Goal: Task Accomplishment & Management: Use online tool/utility

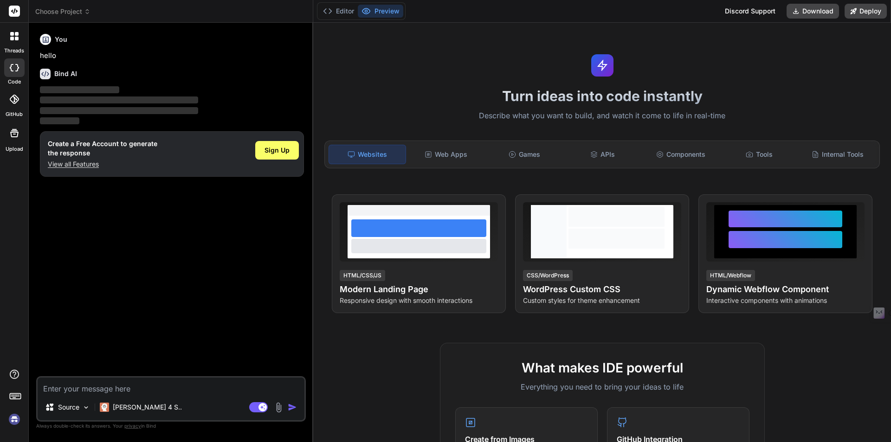
click at [161, 387] on textarea at bounding box center [171, 386] width 267 height 17
click at [146, 389] on textarea at bounding box center [171, 386] width 267 height 17
click at [86, 406] on img at bounding box center [86, 408] width 8 height 8
type textarea "x"
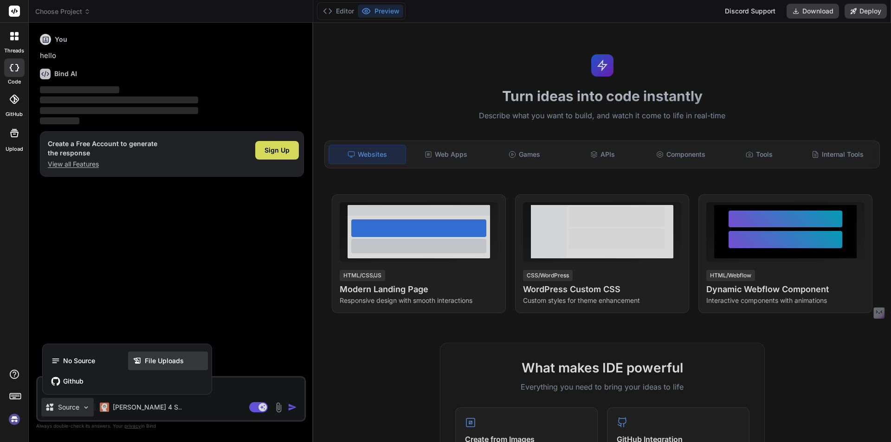
click at [165, 362] on span "File Uploads" at bounding box center [164, 360] width 39 height 9
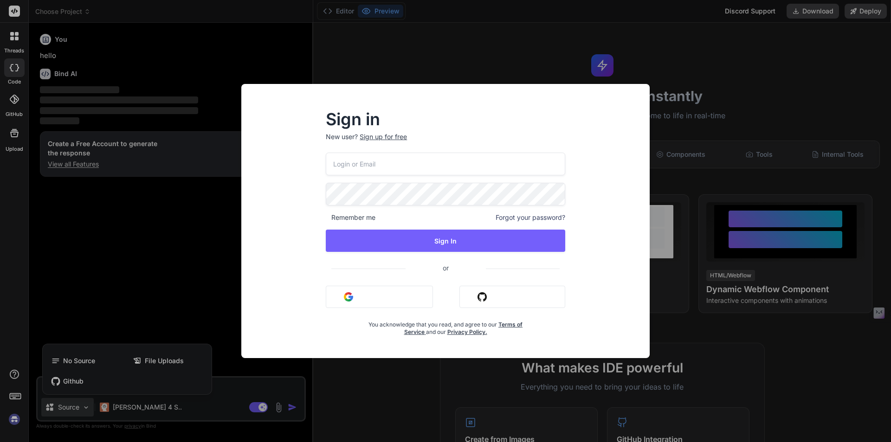
click at [375, 298] on button "Sign in with Google" at bounding box center [379, 297] width 107 height 22
click at [348, 299] on img "button" at bounding box center [348, 296] width 9 height 9
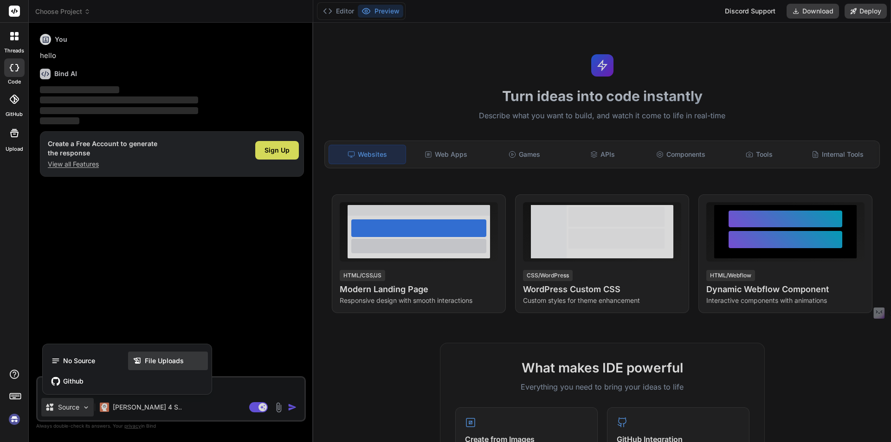
click at [152, 360] on span "File Uploads" at bounding box center [164, 360] width 39 height 9
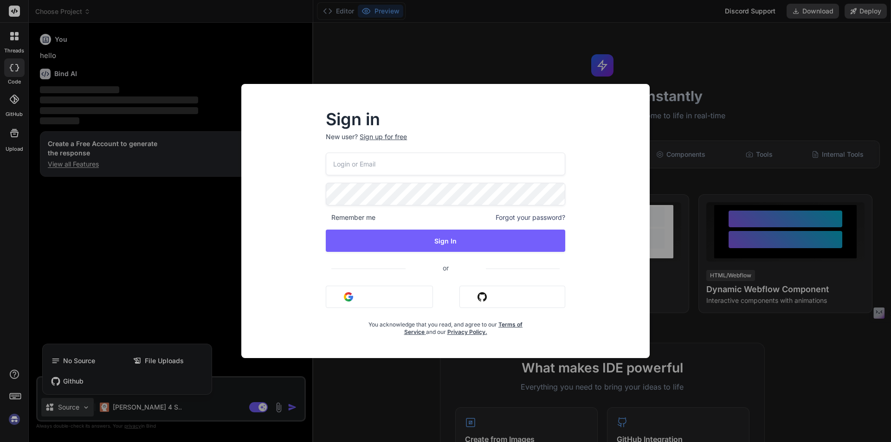
click at [347, 296] on img "button" at bounding box center [348, 296] width 9 height 9
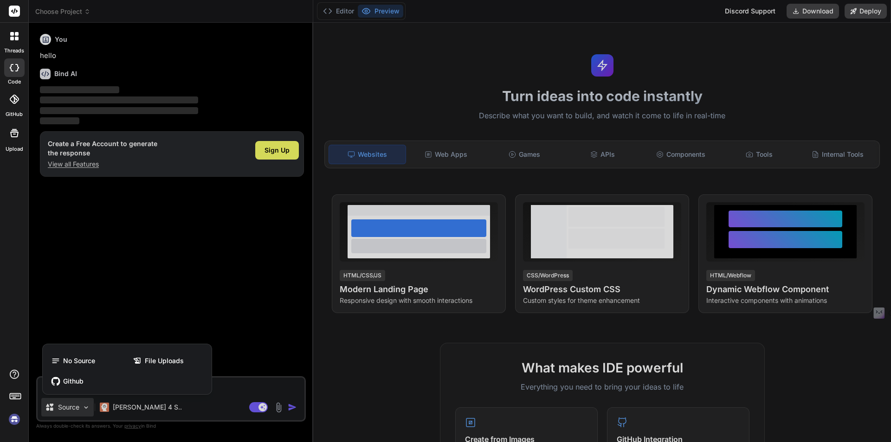
click at [14, 419] on img at bounding box center [14, 420] width 16 height 16
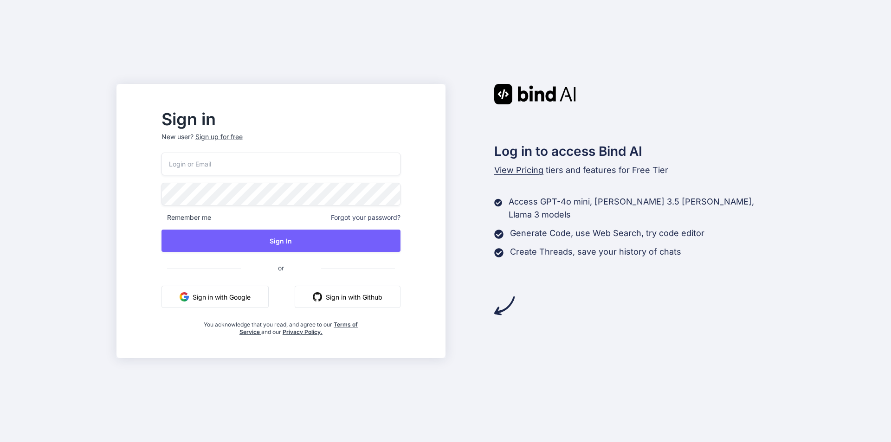
click at [244, 295] on button "Sign in with Google" at bounding box center [214, 297] width 107 height 22
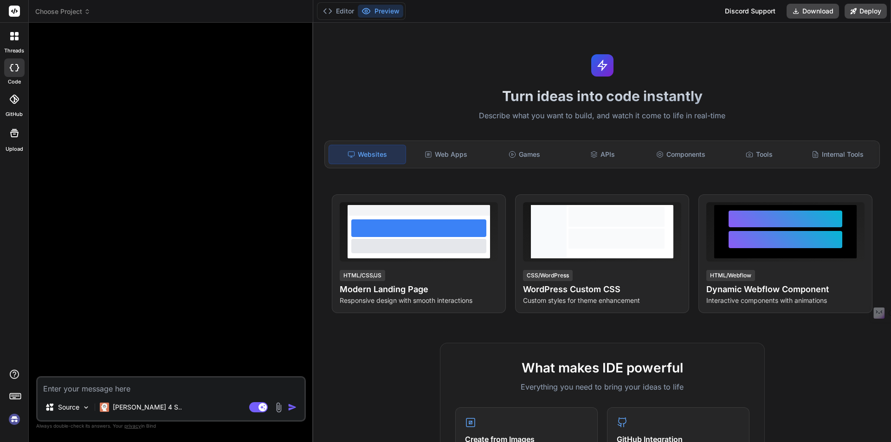
click at [14, 420] on img at bounding box center [14, 420] width 16 height 16
type textarea "x"
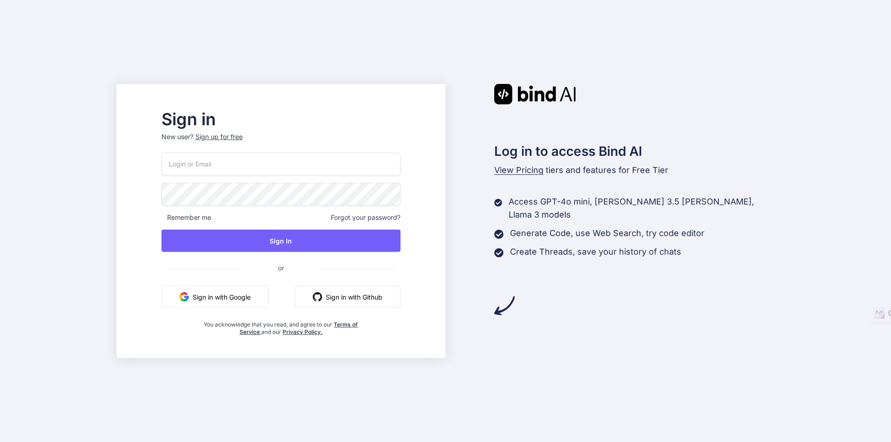
click at [257, 294] on button "Sign in with Google" at bounding box center [214, 297] width 107 height 22
click at [228, 302] on button "Sign in with Google" at bounding box center [214, 297] width 107 height 22
click at [124, 264] on div "Sign in New user? Sign up for free Remember me Forgot your password? Sign In or…" at bounding box center [445, 221] width 891 height 442
click at [255, 296] on button "Sign in with Google" at bounding box center [214, 297] width 107 height 22
click at [249, 300] on button "Sign in with Google" at bounding box center [214, 297] width 107 height 22
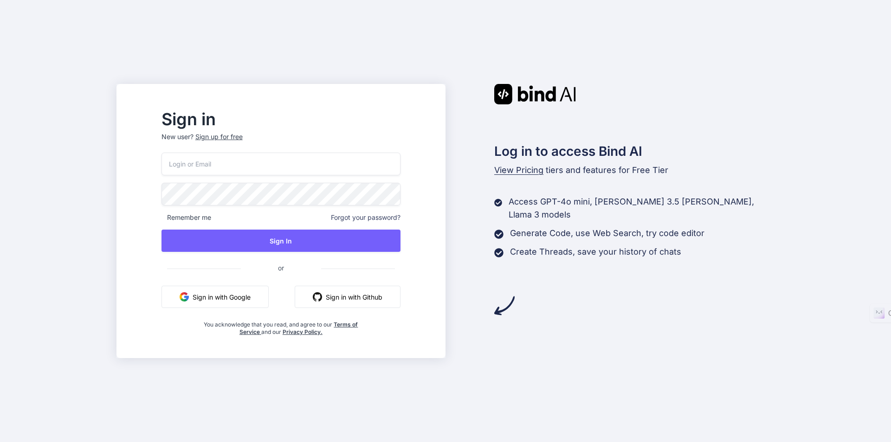
click at [215, 300] on button "Sign in with Google" at bounding box center [214, 297] width 107 height 22
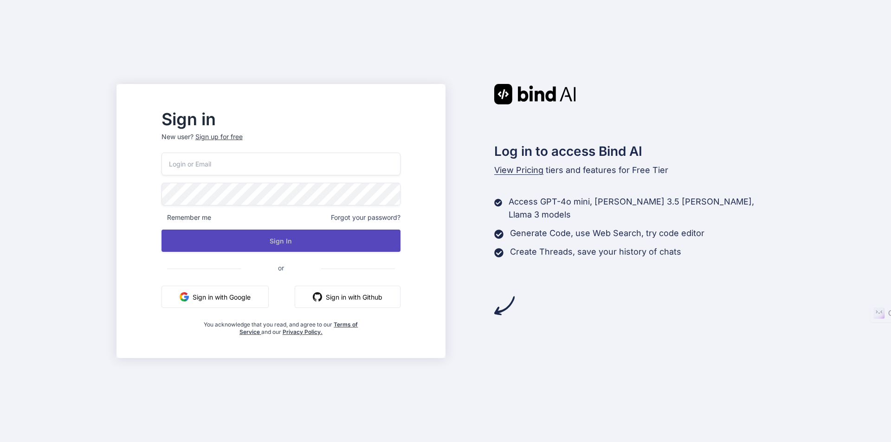
click at [325, 242] on button "Sign In" at bounding box center [280, 241] width 239 height 22
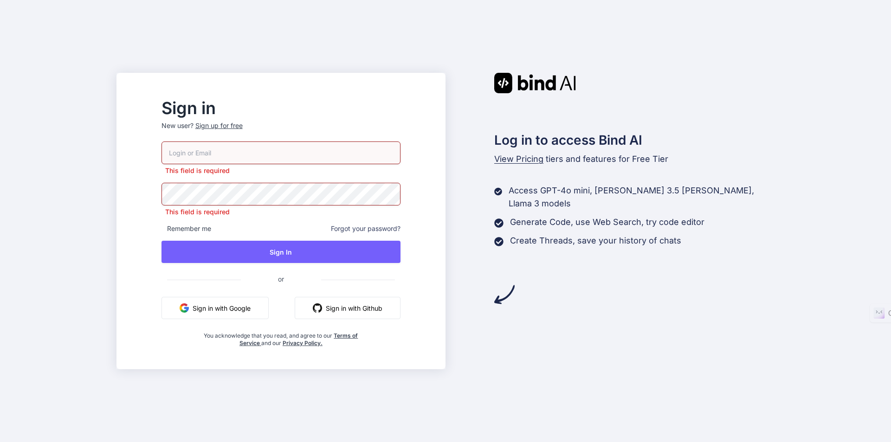
click at [277, 146] on input "email" at bounding box center [280, 153] width 239 height 23
click at [243, 126] on div "Sign up for free" at bounding box center [218, 125] width 47 height 9
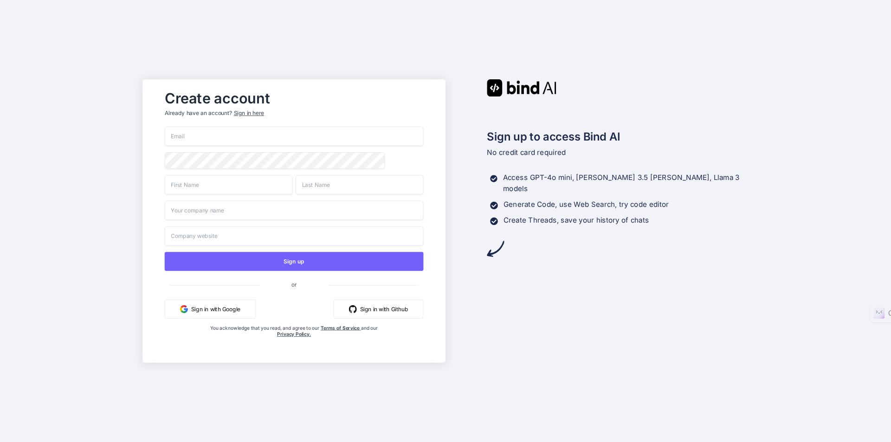
click at [196, 134] on input "email" at bounding box center [294, 136] width 259 height 19
click at [243, 138] on input "s" at bounding box center [294, 136] width 259 height 19
type input "sunilgdesigner@gmail.com"
click at [205, 191] on input "text" at bounding box center [229, 184] width 128 height 19
type input "Sunil"
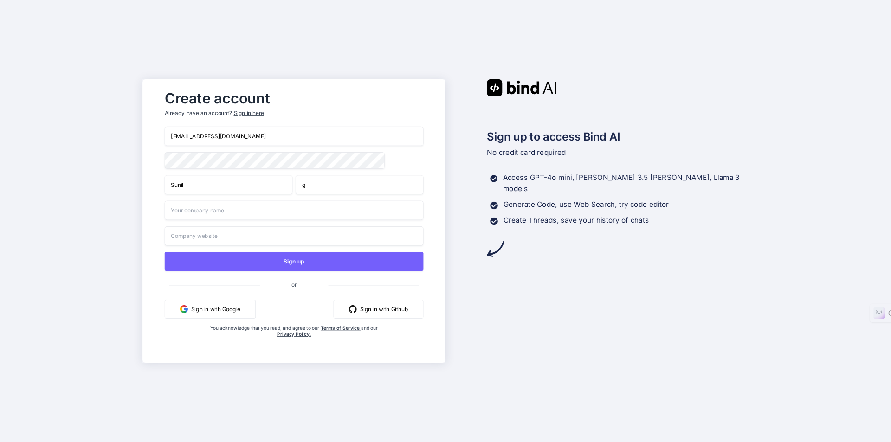
type input "g"
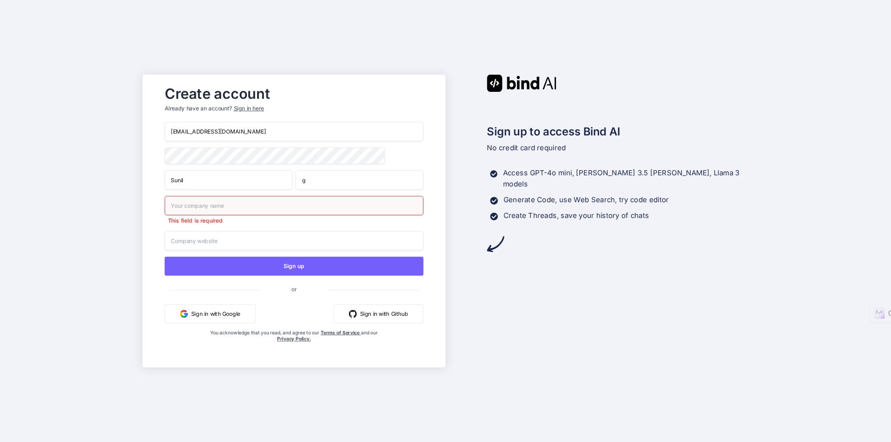
click at [201, 207] on input "text" at bounding box center [294, 205] width 259 height 19
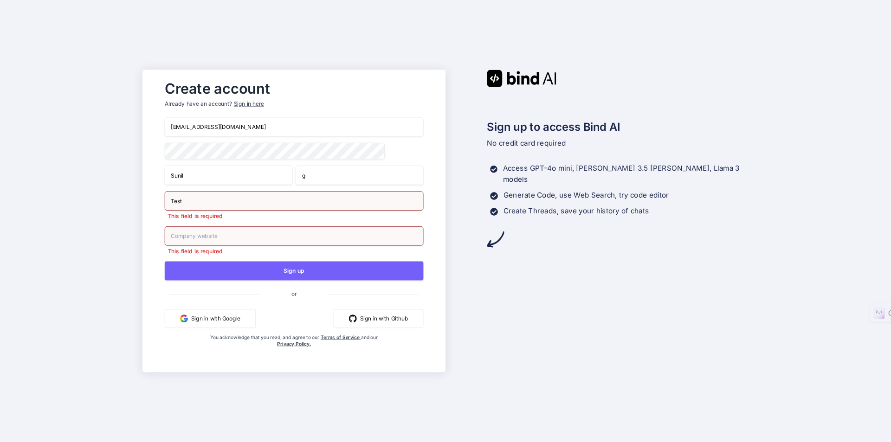
type input "Test"
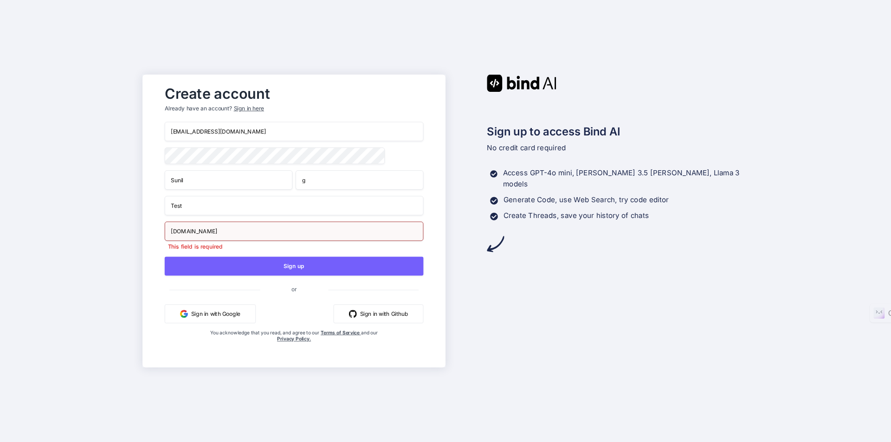
type input "test.com"
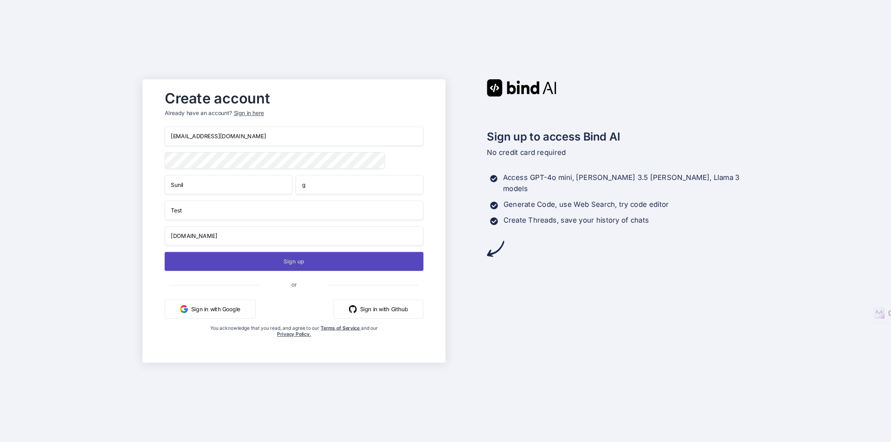
click at [292, 263] on button "Sign up" at bounding box center [294, 261] width 259 height 19
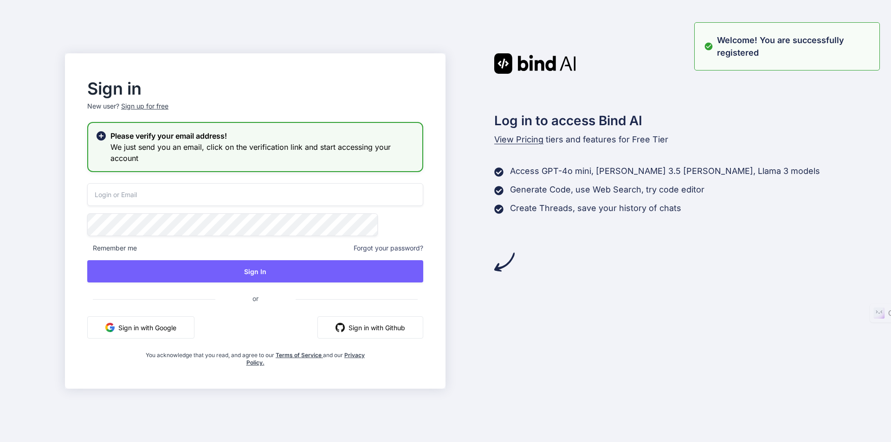
type input "sunilgdesigner@gmail.com"
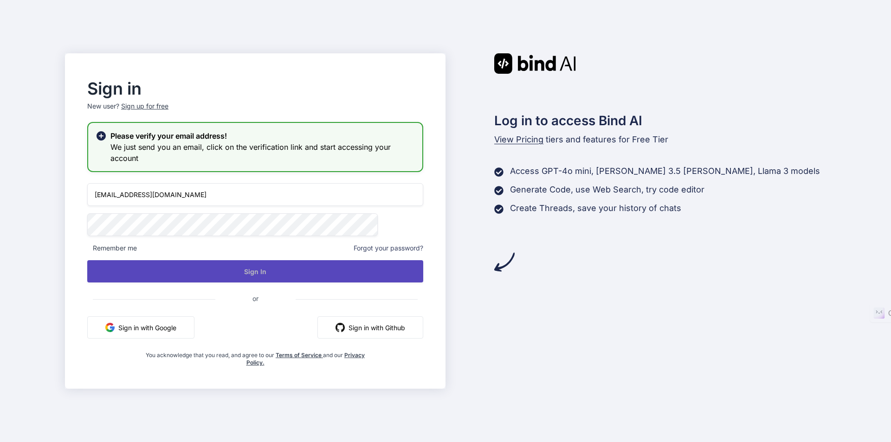
click at [287, 269] on button "Sign In" at bounding box center [255, 271] width 336 height 22
click at [272, 268] on button "Sign In" at bounding box center [255, 271] width 336 height 22
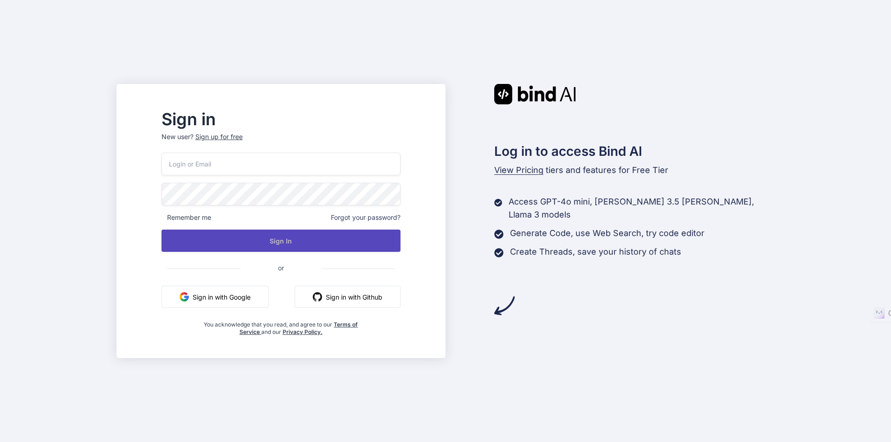
type input "[EMAIL_ADDRESS][DOMAIN_NAME]"
click at [318, 245] on button "Sign In" at bounding box center [280, 241] width 239 height 22
click at [301, 240] on button "Sign In" at bounding box center [280, 241] width 239 height 22
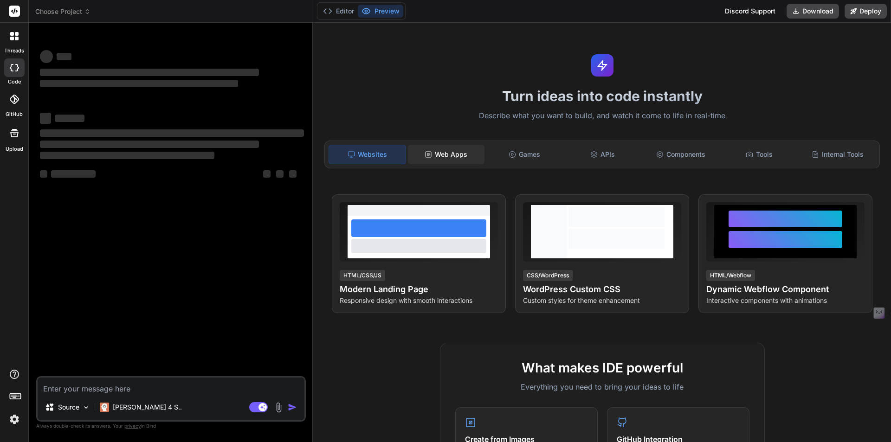
click at [451, 154] on div "Web Apps" at bounding box center [446, 154] width 77 height 19
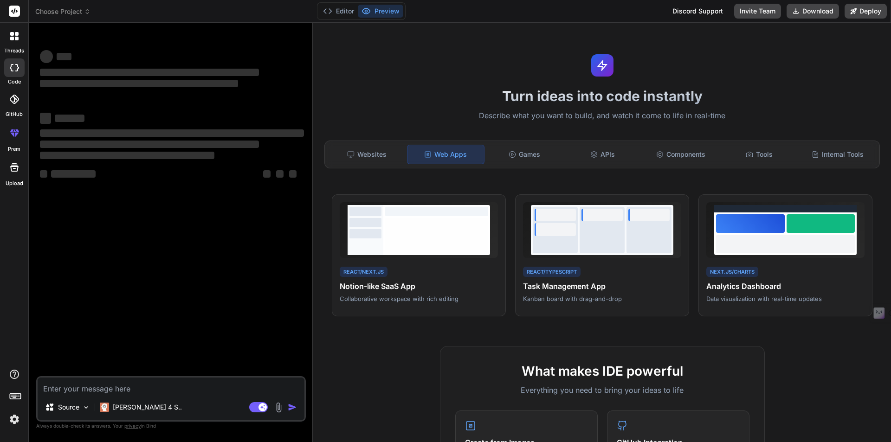
click at [147, 389] on textarea at bounding box center [171, 386] width 267 height 17
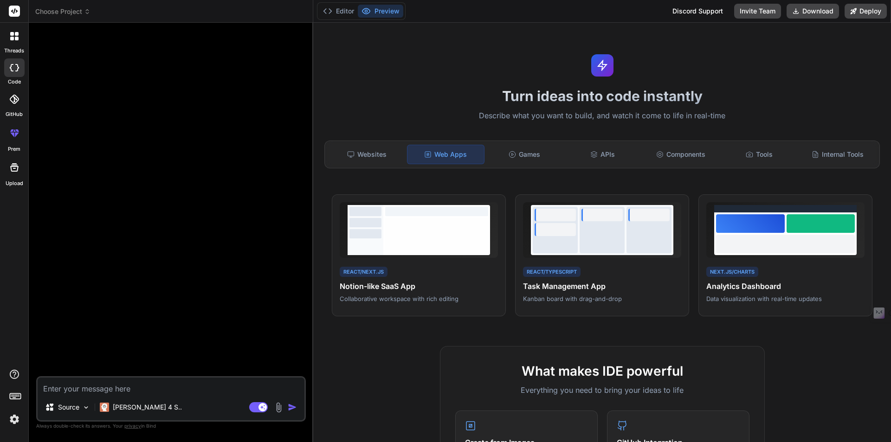
type textarea "x"
paste textarea "Loremips Dolorsi/Ametcons/Adipisc Elitsedd eiusmod temp incididuntu lab etdo ma…"
type textarea "Loremips Dolorsi/Ametcons/Adipisc Elitsedd eiusmod temp incididuntu lab etdo ma…"
type textarea "x"
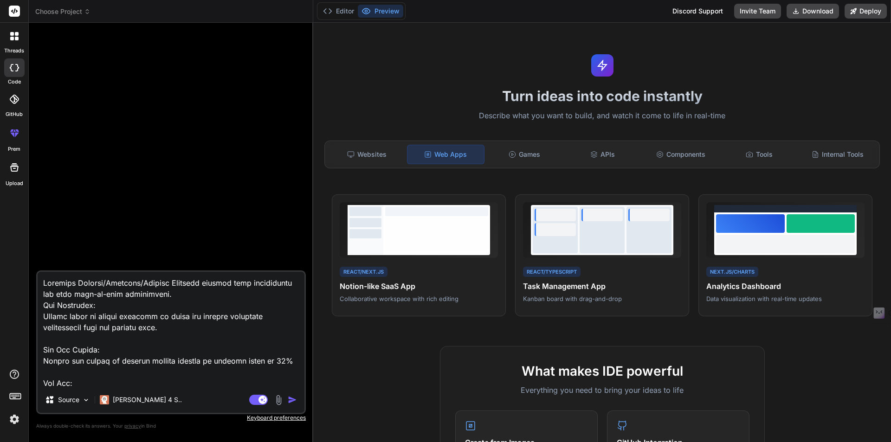
scroll to position [869, 0]
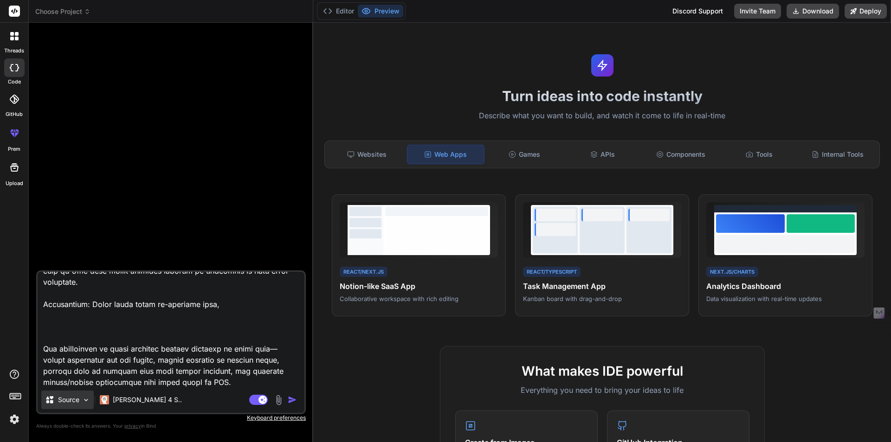
type textarea "Loremips Dolorsi/Ametcons/Adipisc Elitsedd eiusmod temp incididuntu lab etdo ma…"
click at [81, 400] on div "Source" at bounding box center [67, 400] width 52 height 19
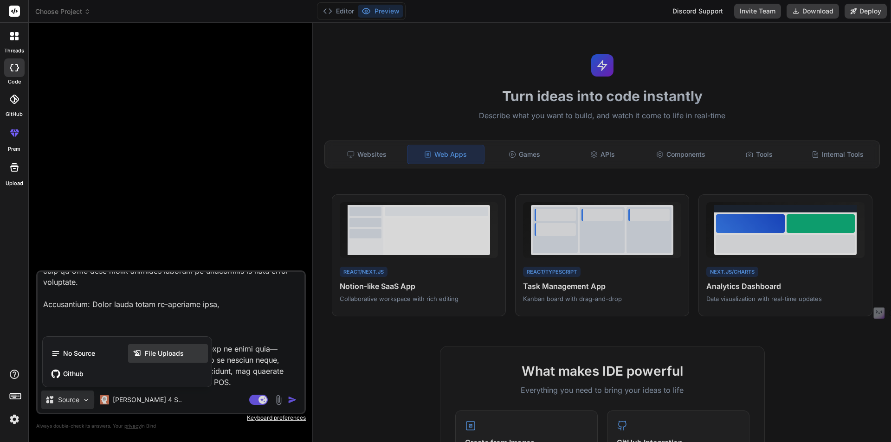
click at [165, 353] on span "File Uploads" at bounding box center [164, 353] width 39 height 9
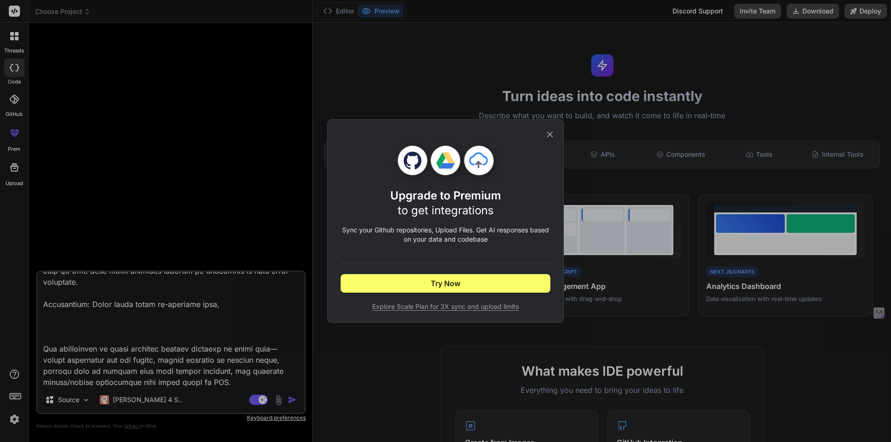
click at [551, 134] on icon at bounding box center [550, 134] width 10 height 10
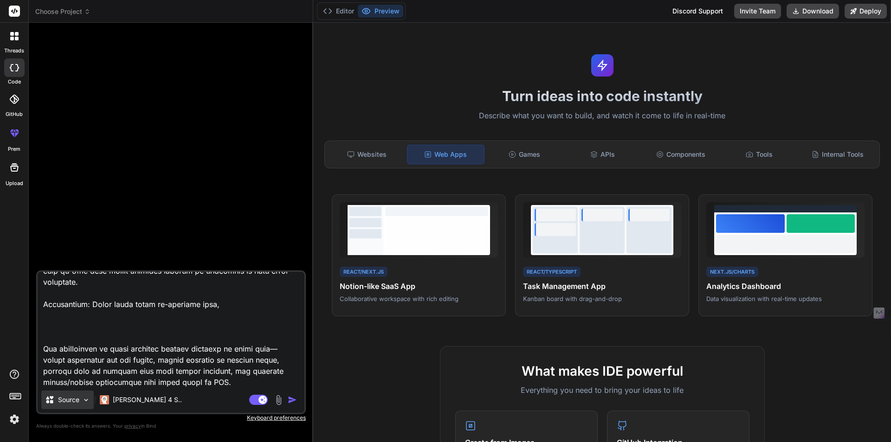
click at [69, 403] on p "Source" at bounding box center [68, 399] width 21 height 9
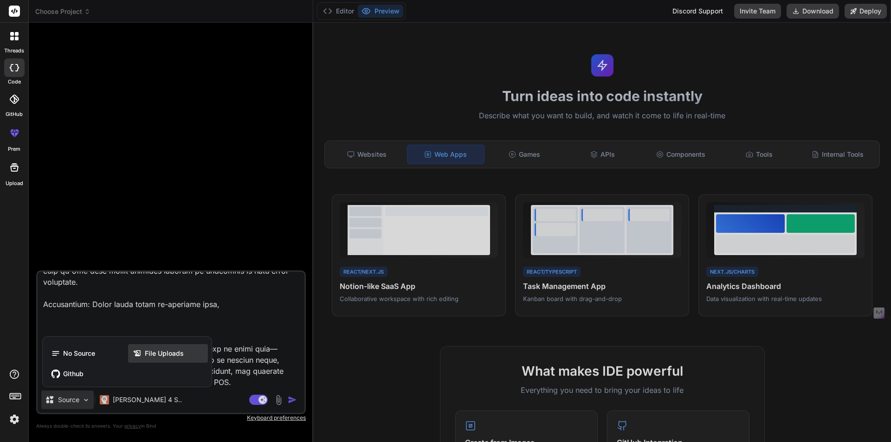
click at [161, 353] on span "File Uploads" at bounding box center [164, 353] width 39 height 9
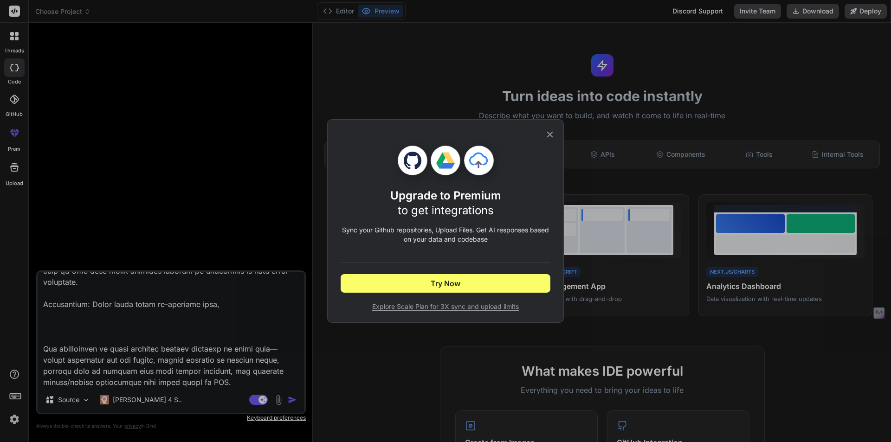
click at [545, 131] on icon at bounding box center [550, 134] width 10 height 10
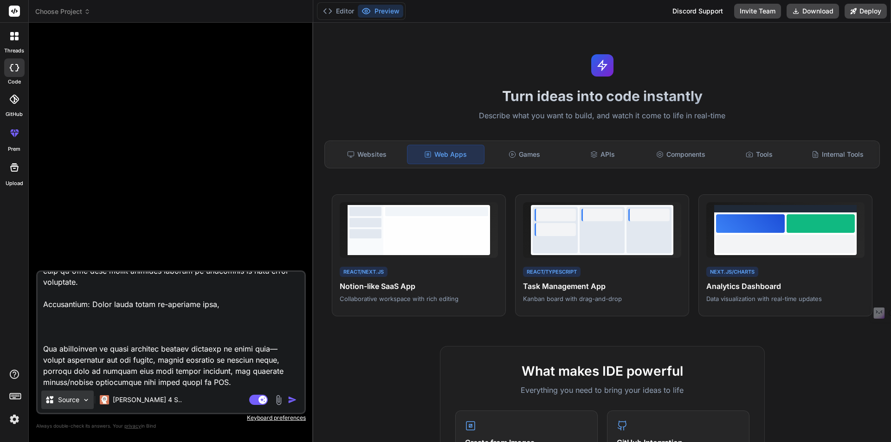
click at [86, 400] on img at bounding box center [86, 400] width 8 height 8
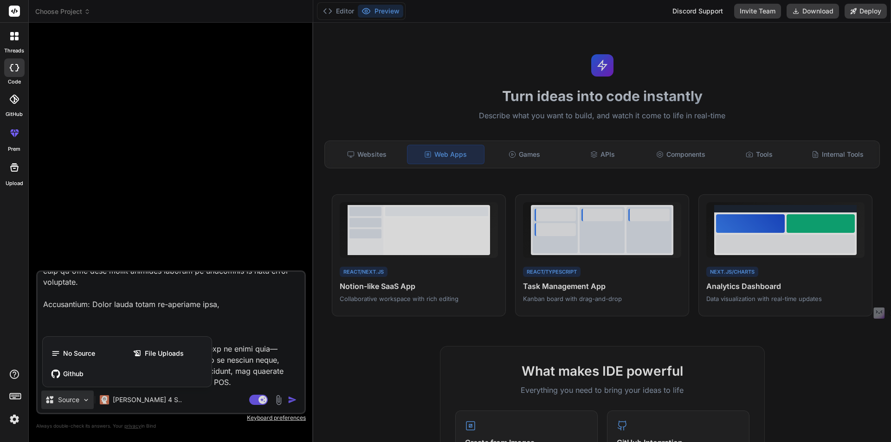
click at [235, 293] on div at bounding box center [445, 221] width 891 height 442
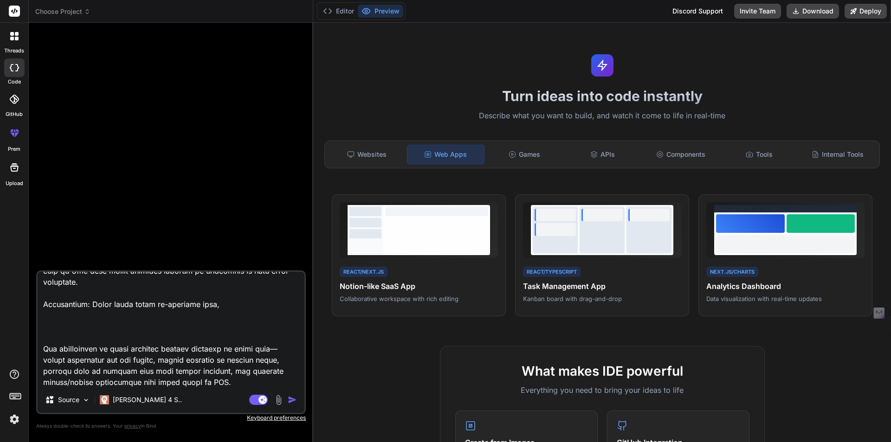
click at [245, 326] on textarea at bounding box center [171, 329] width 267 height 115
click at [167, 290] on textarea at bounding box center [171, 329] width 267 height 115
click at [199, 322] on textarea at bounding box center [171, 329] width 267 height 115
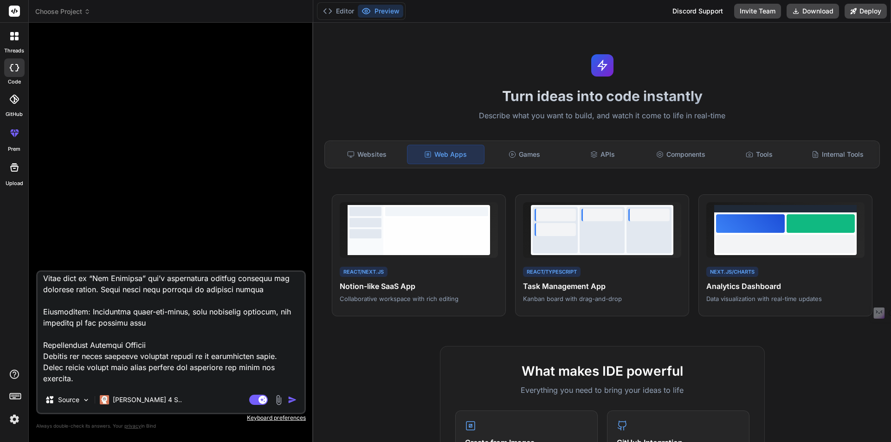
scroll to position [220, 0]
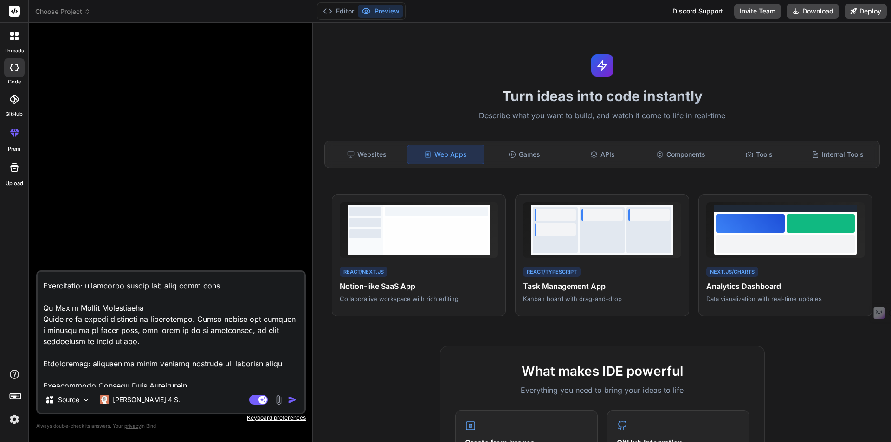
click at [14, 179] on div "Upload" at bounding box center [14, 170] width 28 height 35
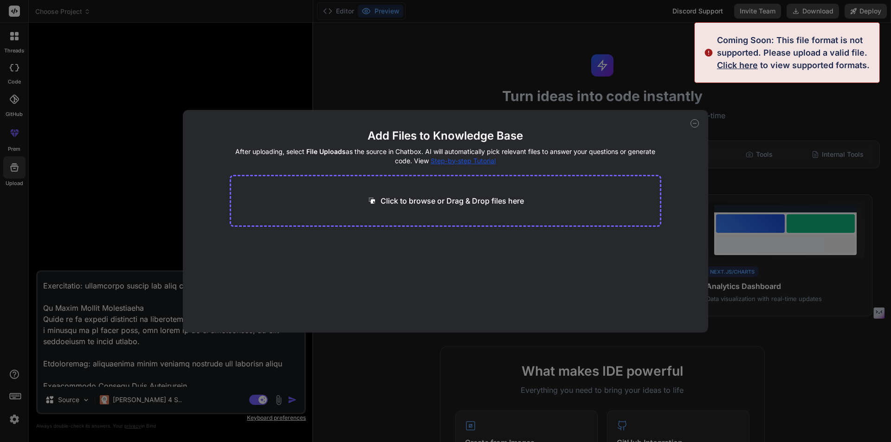
click at [694, 125] on icon at bounding box center [694, 123] width 8 height 8
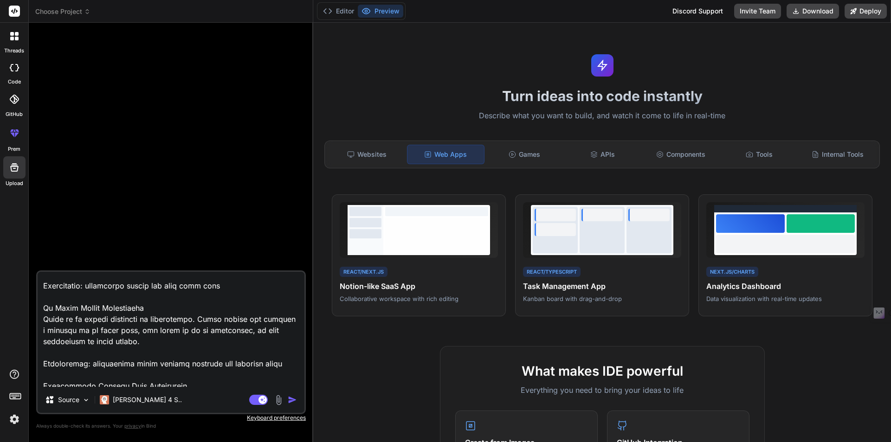
click at [291, 399] on img "button" at bounding box center [292, 399] width 9 height 9
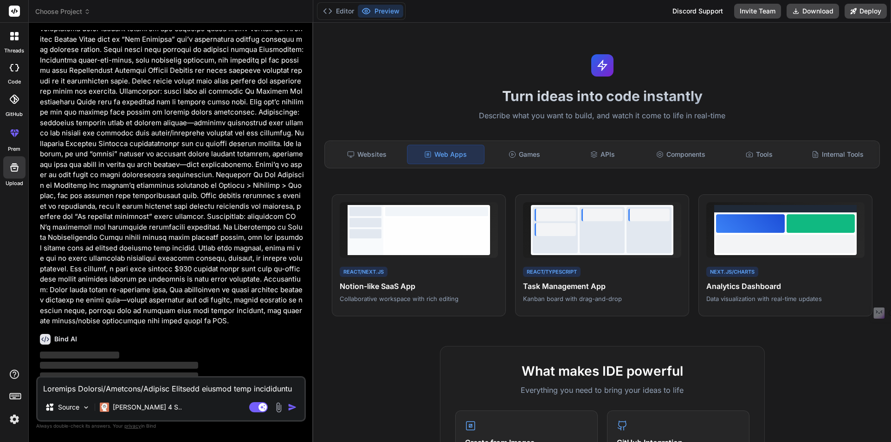
scroll to position [210, 0]
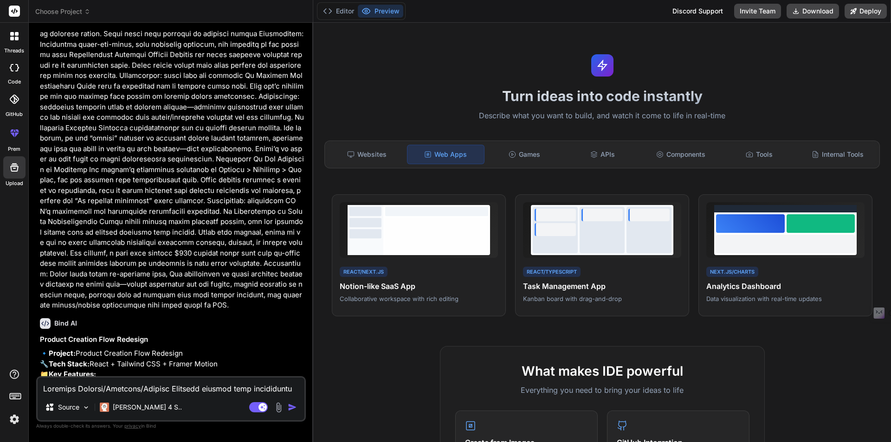
type textarea "x"
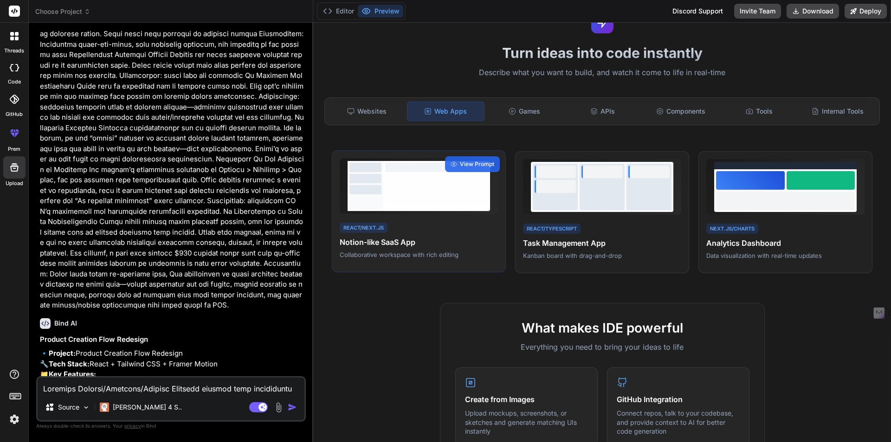
scroll to position [0, 0]
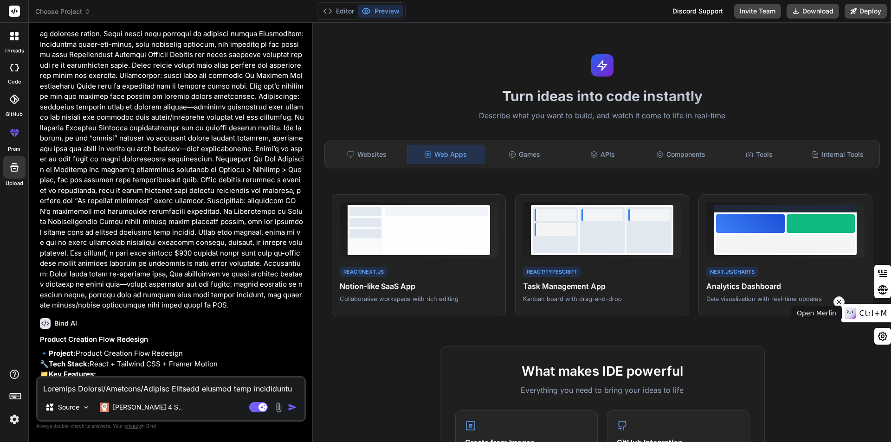
click at [841, 301] on icon at bounding box center [839, 301] width 6 height 11
